Goal: Information Seeking & Learning: Learn about a topic

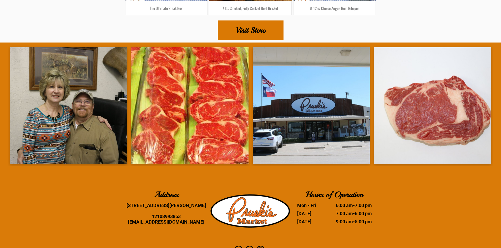
scroll to position [937, 0]
